Goal: Task Accomplishment & Management: Manage account settings

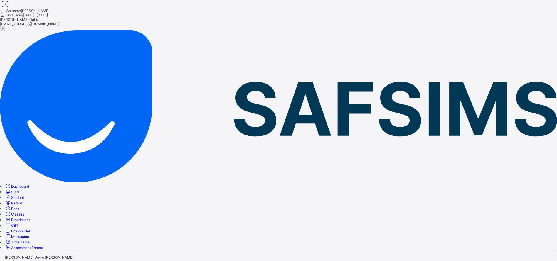
click at [24, 195] on span "Student" at bounding box center [17, 197] width 13 height 4
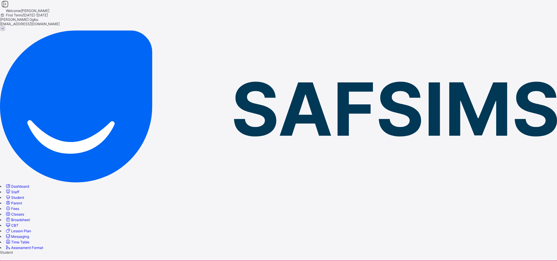
type input "********"
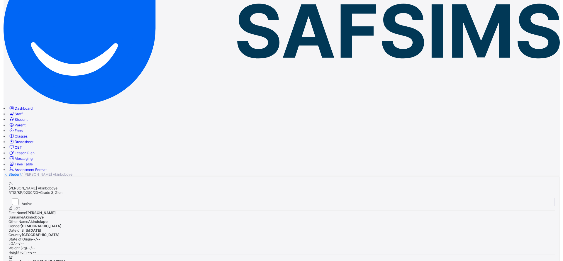
scroll to position [18, 0]
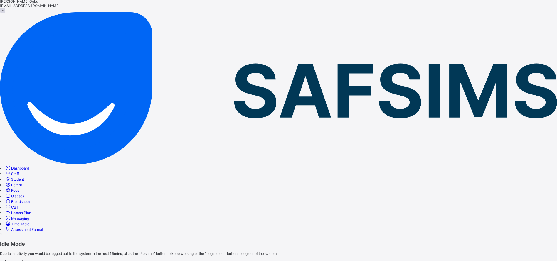
click at [13, 261] on span "Resume" at bounding box center [6, 266] width 13 height 4
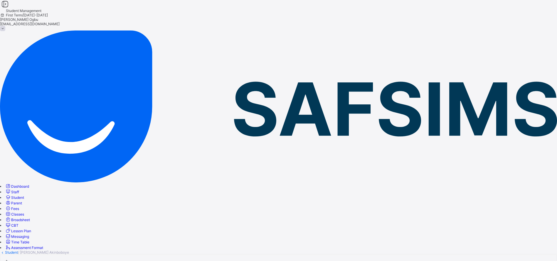
click at [539, 17] on div "Ann Ogbu ogbuann@rtis-edu.ng" at bounding box center [278, 23] width 557 height 13
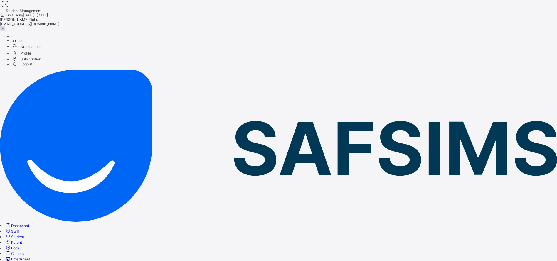
click at [32, 67] on span "Logout" at bounding box center [22, 64] width 20 height 6
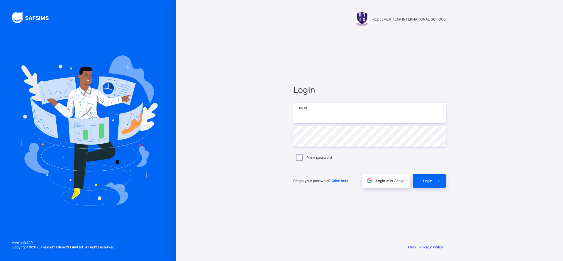
click at [316, 113] on input "email" at bounding box center [369, 113] width 153 height 21
paste input "**********"
type input "**********"
click at [427, 182] on span "Login" at bounding box center [427, 181] width 9 height 4
click at [347, 114] on input "email" at bounding box center [369, 113] width 153 height 21
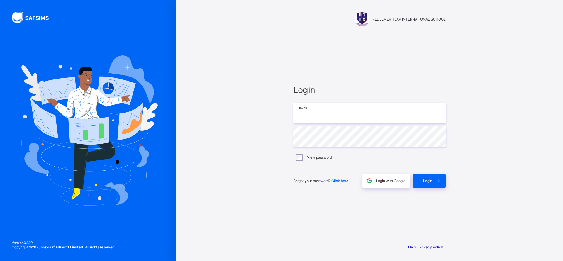
click at [327, 108] on input "email" at bounding box center [369, 113] width 153 height 21
paste input "**********"
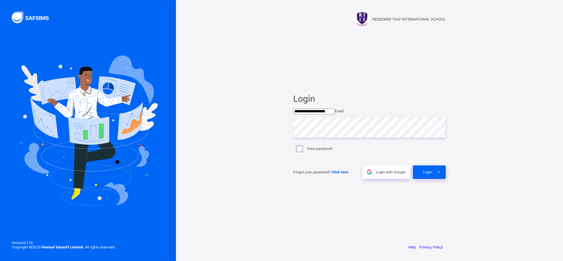
type input "**********"
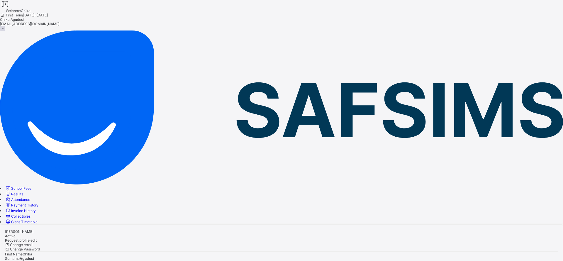
click at [23, 192] on span "Results" at bounding box center [17, 194] width 12 height 4
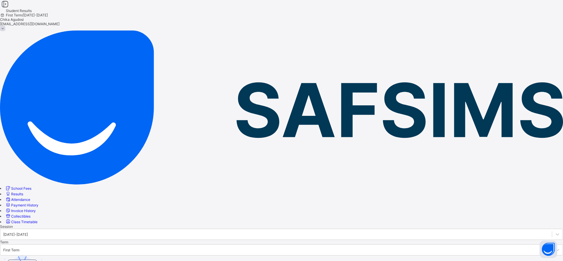
click at [19, 248] on div "First Term" at bounding box center [11, 250] width 16 height 4
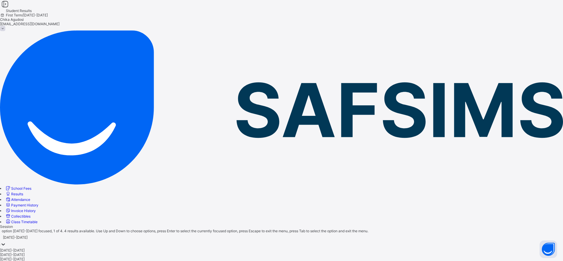
click at [120, 233] on div "2025-2026" at bounding box center [281, 237] width 563 height 8
click at [93, 253] on div "[DATE]-[DATE]" at bounding box center [281, 255] width 563 height 4
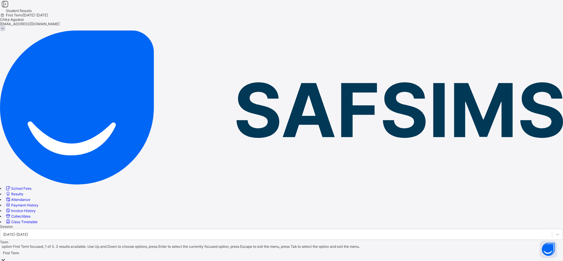
click at [19, 251] on div "First Term" at bounding box center [11, 253] width 16 height 4
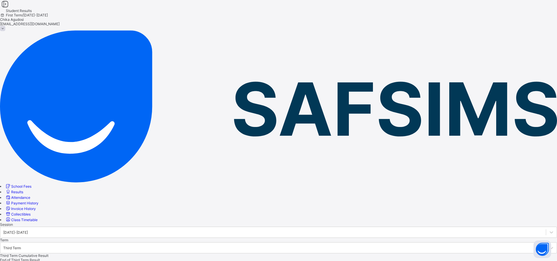
click at [201, 222] on div at bounding box center [278, 222] width 557 height 0
click at [31, 184] on span "School Fees" at bounding box center [21, 186] width 20 height 4
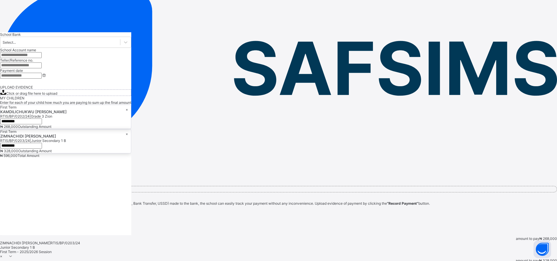
scroll to position [67, 0]
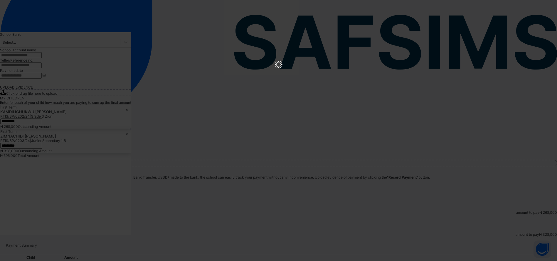
scroll to position [0, 0]
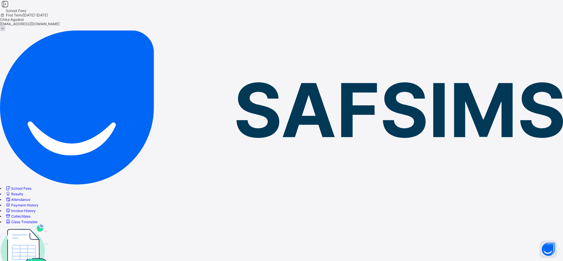
click at [29, 203] on span "Payment History" at bounding box center [24, 205] width 27 height 4
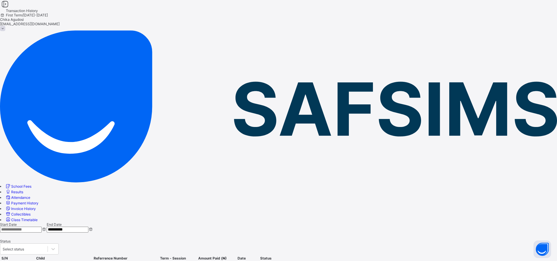
click at [295, 261] on div "View receipt" at bounding box center [285, 264] width 19 height 4
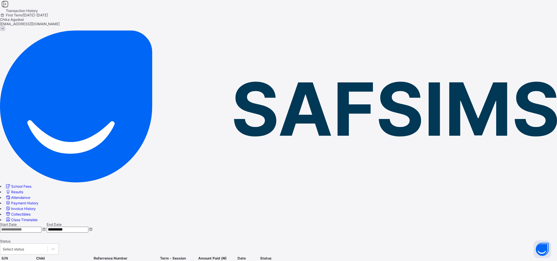
click at [23, 190] on span "Results" at bounding box center [17, 192] width 12 height 4
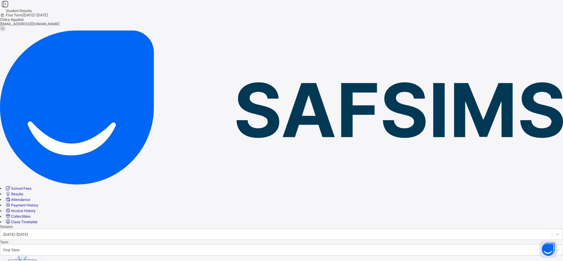
click at [30, 186] on span "School Fees" at bounding box center [21, 188] width 20 height 4
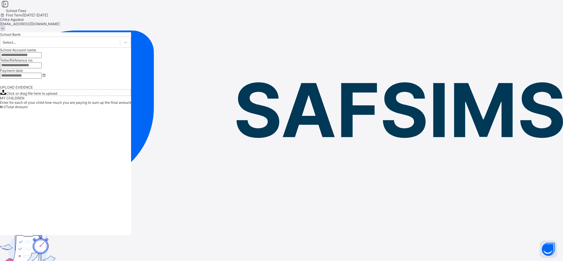
click at [36, 203] on span "Payment History" at bounding box center [24, 205] width 27 height 4
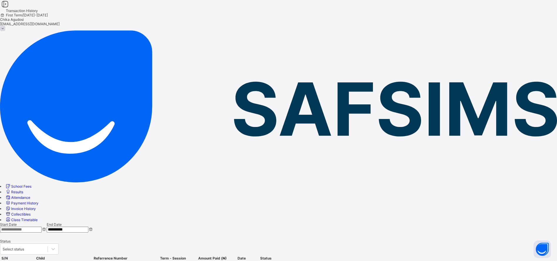
click at [23, 190] on span "Results" at bounding box center [17, 192] width 12 height 4
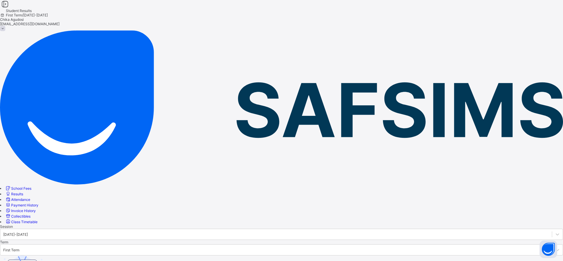
click at [118, 224] on div "Session 2025-2026" at bounding box center [281, 232] width 563 height 16
click at [28, 232] on div "2025-2026" at bounding box center [15, 234] width 25 height 4
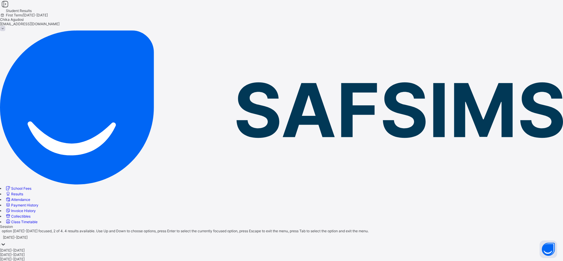
click at [92, 253] on div "[DATE]-[DATE]" at bounding box center [281, 255] width 563 height 4
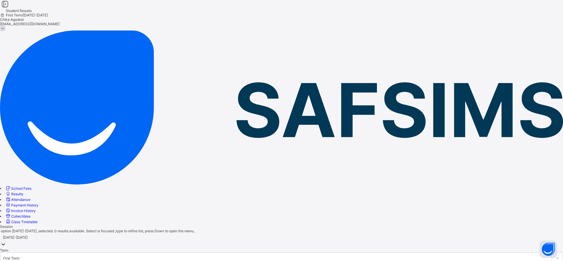
click at [173, 254] on div "First Term" at bounding box center [276, 258] width 552 height 8
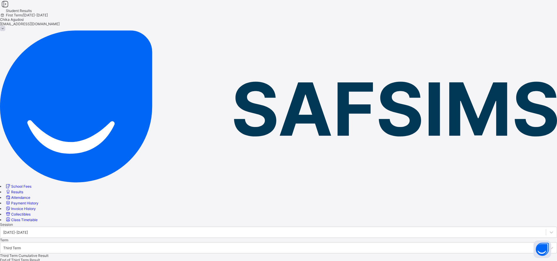
click at [203, 222] on div at bounding box center [278, 222] width 557 height 0
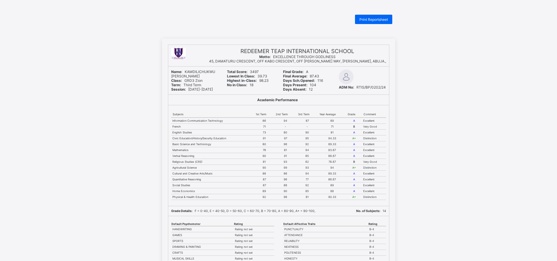
click at [367, 21] on div "Print Reportsheet" at bounding box center [373, 19] width 37 height 9
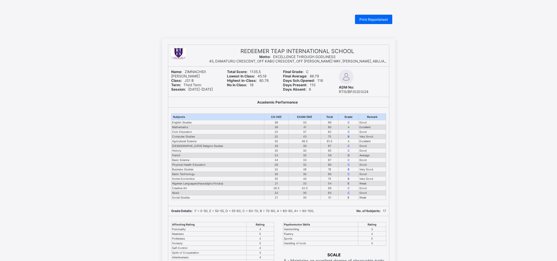
click at [374, 19] on span "Print Reportsheet" at bounding box center [373, 19] width 28 height 4
